Goal: Information Seeking & Learning: Learn about a topic

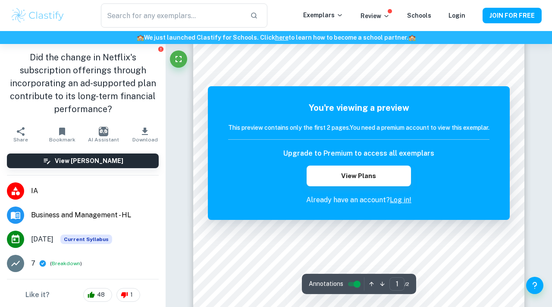
scroll to position [35, 0]
click at [401, 197] on link "Log in!" at bounding box center [401, 200] width 22 height 8
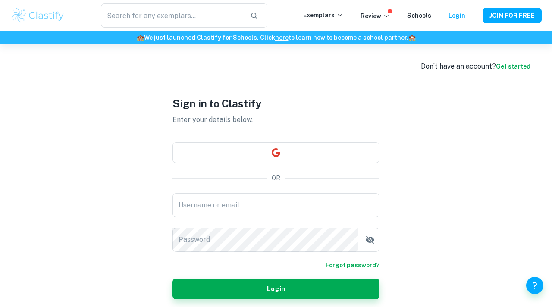
type input "[EMAIL_ADDRESS][DOMAIN_NAME]"
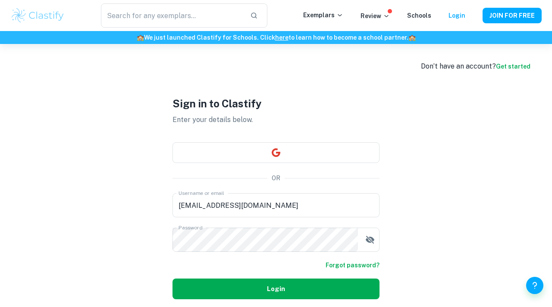
click at [280, 284] on button "Login" at bounding box center [275, 289] width 207 height 21
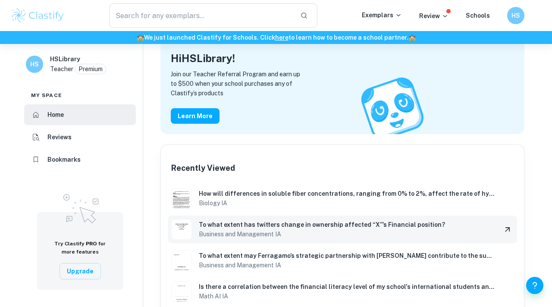
scroll to position [41, 0]
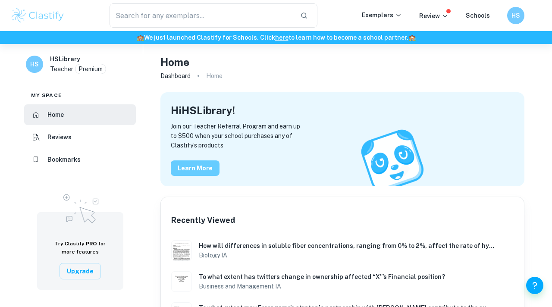
click at [190, 168] on button "Learn more" at bounding box center [195, 168] width 49 height 16
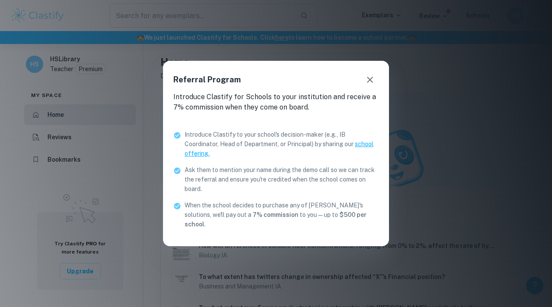
click at [373, 85] on icon "button" at bounding box center [370, 80] width 10 height 10
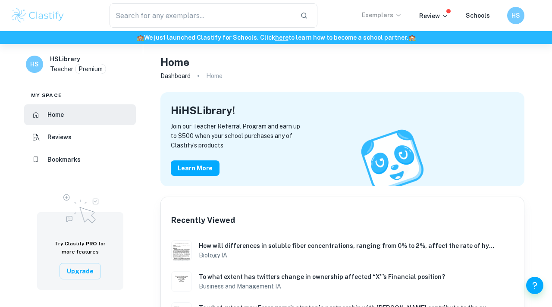
click at [395, 13] on p "Exemplars" at bounding box center [382, 14] width 40 height 9
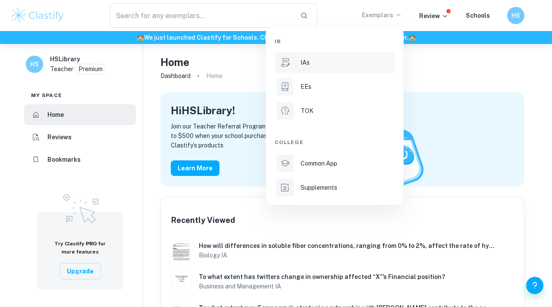
click at [329, 56] on li "IAs" at bounding box center [335, 62] width 120 height 21
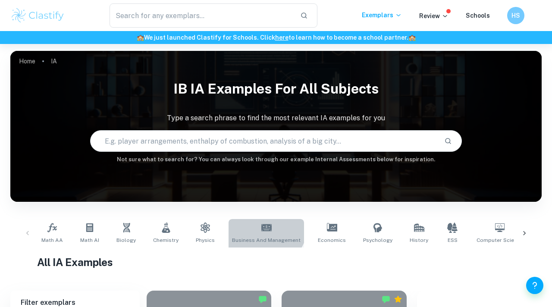
click at [261, 226] on icon at bounding box center [266, 227] width 10 height 7
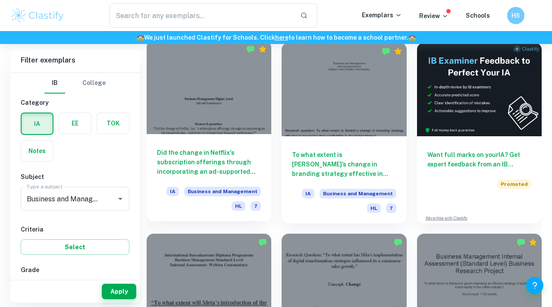
scroll to position [245, 0]
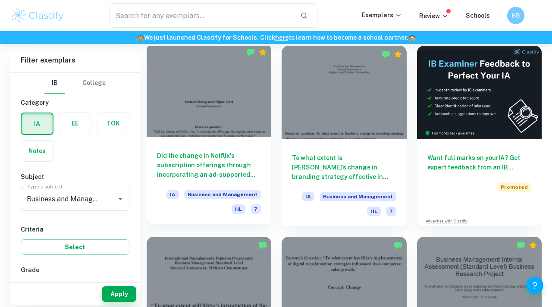
click at [205, 127] on div at bounding box center [209, 91] width 125 height 94
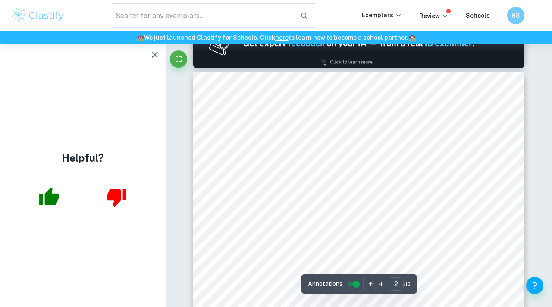
scroll to position [433, 0]
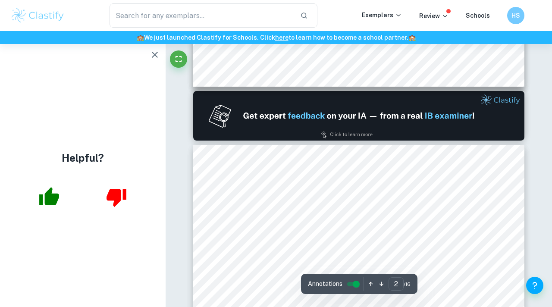
click at [155, 54] on icon "button" at bounding box center [155, 55] width 10 height 10
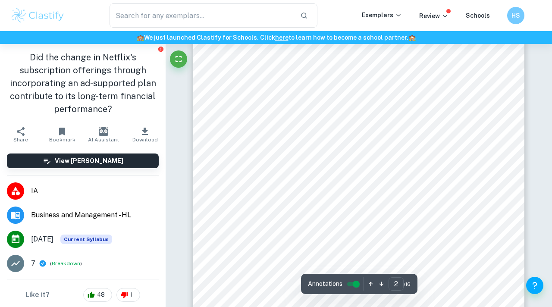
scroll to position [557, 0]
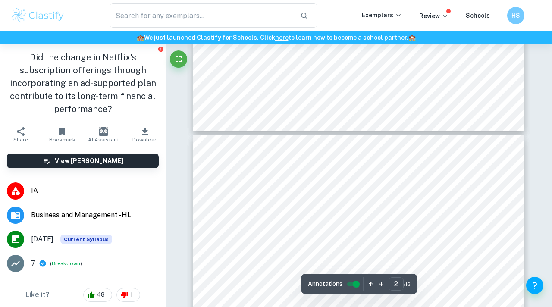
type input "3"
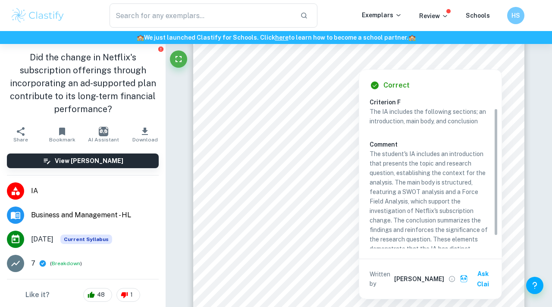
scroll to position [27, 0]
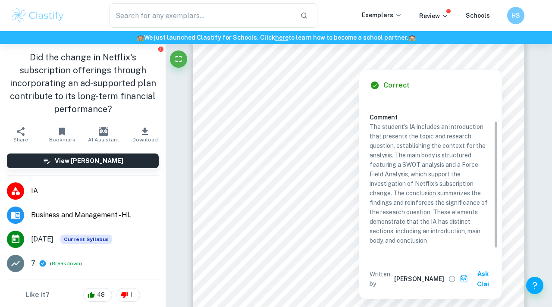
click at [371, 125] on p "The student's IA includes an introduction that presents the topic and research …" at bounding box center [430, 183] width 122 height 123
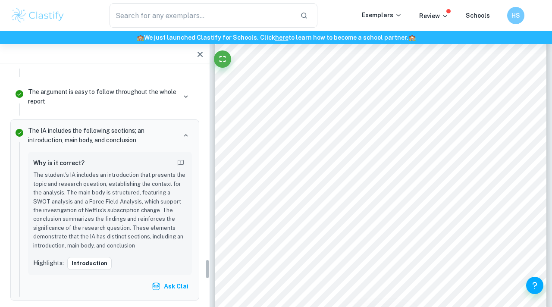
scroll to position [2229, 0]
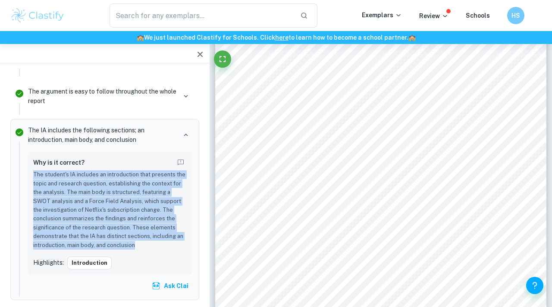
drag, startPoint x: 34, startPoint y: 165, endPoint x: 144, endPoint y: 232, distance: 129.0
click at [144, 232] on p "The student's IA includes an introduction that presents the topic and research …" at bounding box center [109, 209] width 153 height 79
copy p "The student's IA includes an introduction that presents the topic and research …"
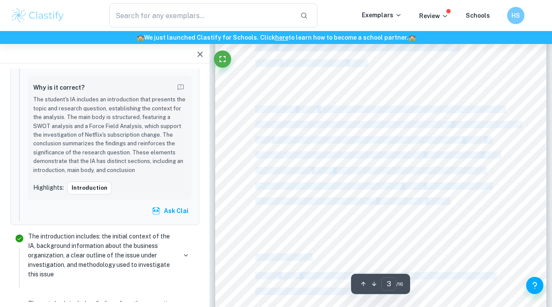
scroll to position [1106, 0]
drag, startPoint x: 256, startPoint y: 113, endPoint x: 440, endPoint y: 212, distance: 209.1
click at [440, 212] on div "Introduction Netflix, Inc. is an online streaming service founded in [DATE] by …" at bounding box center [380, 124] width 331 height 468
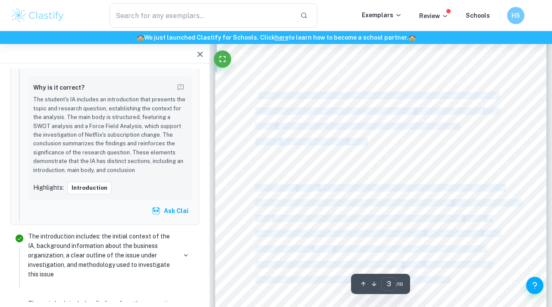
scroll to position [964, 0]
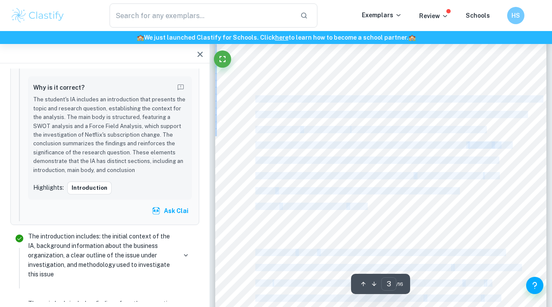
drag, startPoint x: 426, startPoint y: 201, endPoint x: 257, endPoint y: 100, distance: 197.6
click at [257, 100] on div "Introduction Netflix, Inc. is an online streaming service founded in [DATE] by …" at bounding box center [380, 266] width 331 height 468
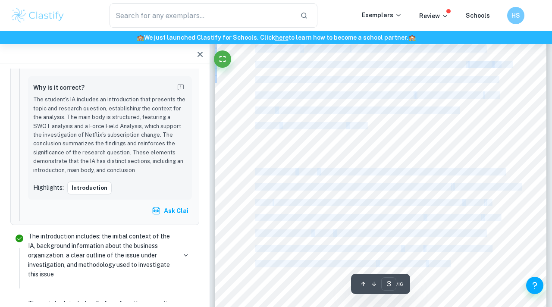
scroll to position [1083, 0]
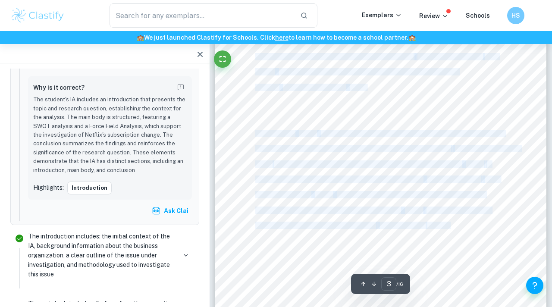
drag, startPoint x: 257, startPoint y: 76, endPoint x: 426, endPoint y: 225, distance: 225.2
click at [426, 225] on div "Introduction Netflix, Inc. is an online streaming service founded in [DATE] by …" at bounding box center [380, 147] width 331 height 468
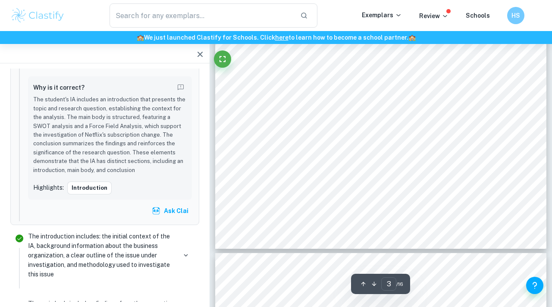
scroll to position [1217, 0]
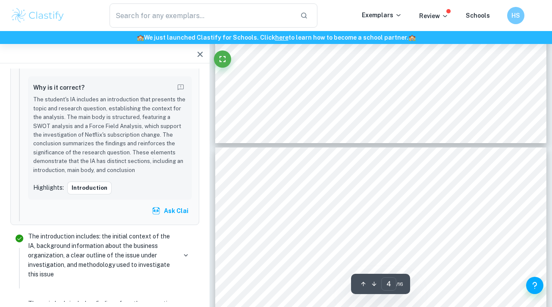
type input "3"
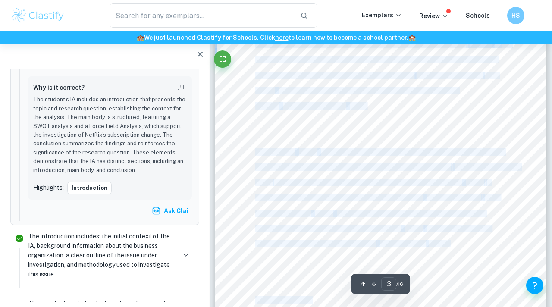
scroll to position [1066, 0]
drag, startPoint x: 256, startPoint y: 59, endPoint x: 426, endPoint y: 240, distance: 248.3
click at [426, 240] on div "Introduction Netflix, Inc. is an online streaming service founded in [DATE] by …" at bounding box center [380, 164] width 331 height 468
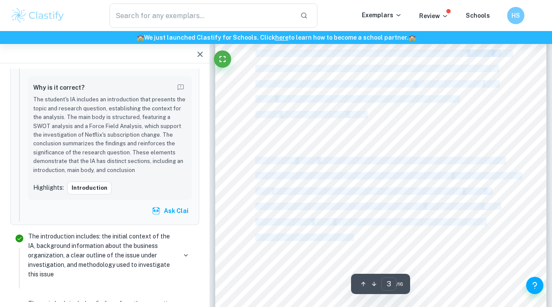
scroll to position [1068, 0]
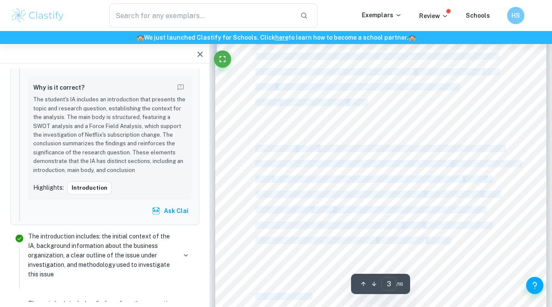
drag, startPoint x: 257, startPoint y: 119, endPoint x: 427, endPoint y: 242, distance: 210.4
click at [427, 242] on div "Introduction Netflix, Inc. is an online streaming service founded in [DATE] by …" at bounding box center [380, 162] width 331 height 468
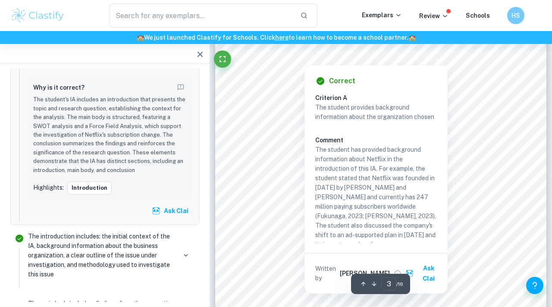
scroll to position [1044, 0]
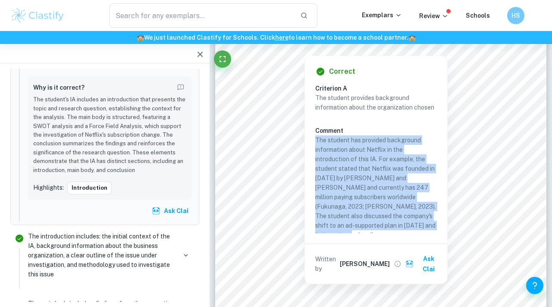
drag, startPoint x: 315, startPoint y: 139, endPoint x: 401, endPoint y: 201, distance: 105.7
click at [436, 230] on p "The student has provided background information about Netflix in the introducti…" at bounding box center [376, 187] width 122 height 104
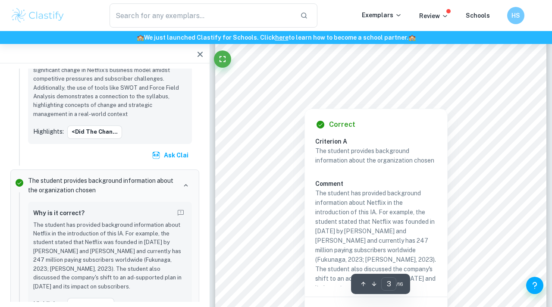
scroll to position [1011, 0]
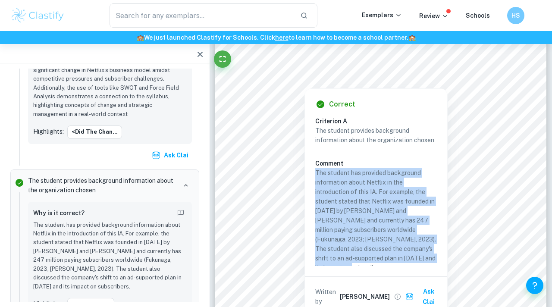
drag, startPoint x: 316, startPoint y: 170, endPoint x: 424, endPoint y: 250, distance: 134.9
click at [439, 258] on div "The student provides background information about the organization chosen Comme…" at bounding box center [379, 199] width 128 height 147
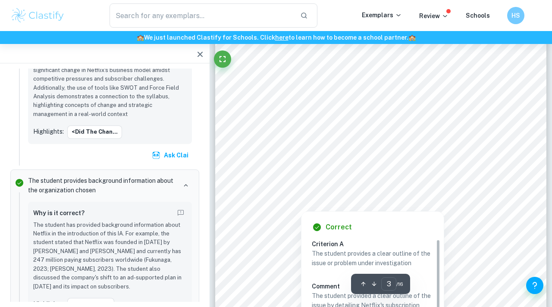
scroll to position [963, 0]
